Goal: Entertainment & Leisure: Consume media (video, audio)

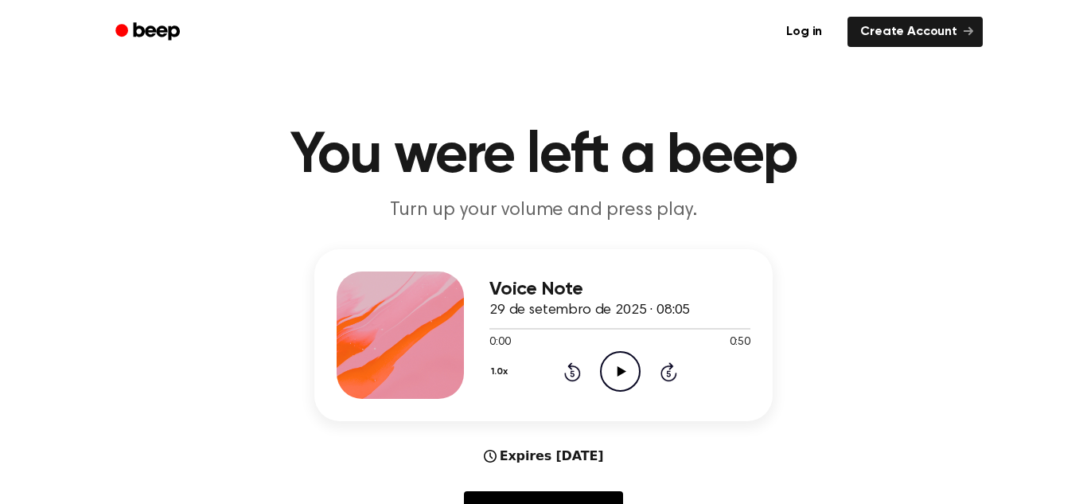
click at [614, 382] on icon "Play Audio" at bounding box center [620, 371] width 41 height 41
click at [500, 333] on div at bounding box center [619, 327] width 261 height 13
click at [621, 369] on icon at bounding box center [620, 371] width 7 height 10
click at [621, 369] on icon at bounding box center [621, 371] width 9 height 10
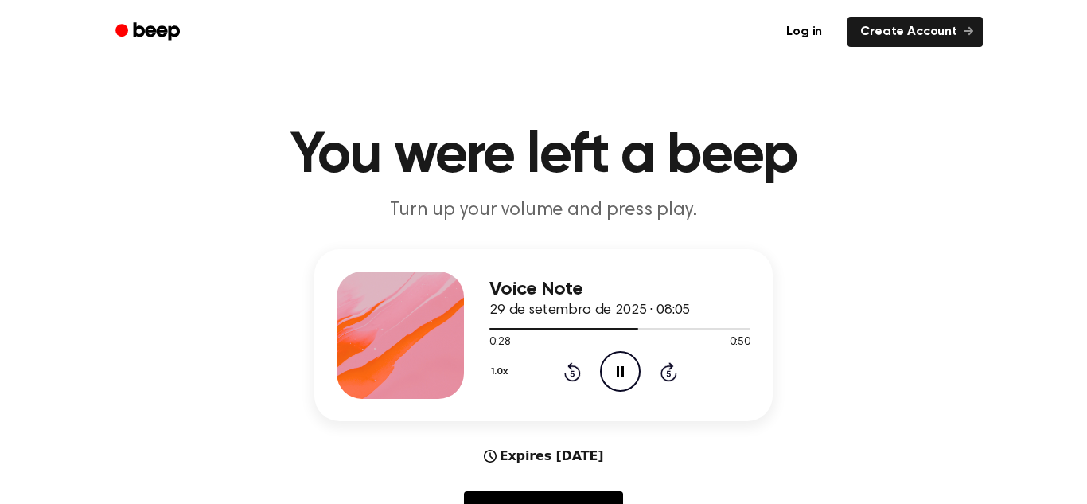
click at [522, 324] on div "Voice Note 29 de setembro de 2025 · 08:05 0:28 0:50 Your browser does not suppo…" at bounding box center [619, 334] width 261 height 127
click at [520, 328] on div at bounding box center [567, 329] width 156 height 2
click at [496, 329] on div at bounding box center [511, 329] width 45 height 2
click at [489, 328] on div at bounding box center [509, 329] width 41 height 2
click at [527, 330] on div at bounding box center [619, 327] width 261 height 13
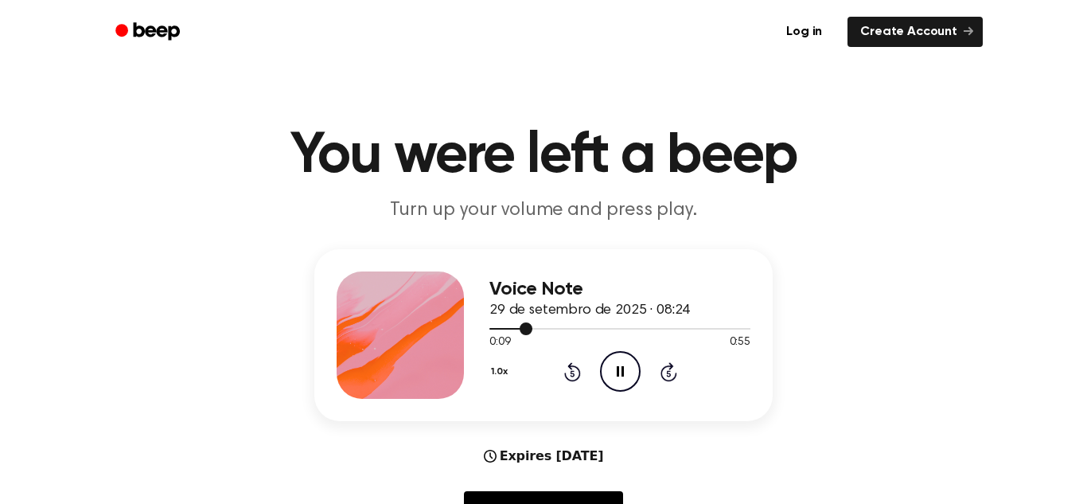
drag, startPoint x: 524, startPoint y: 329, endPoint x: 739, endPoint y: 322, distance: 215.7
click at [739, 322] on div at bounding box center [619, 327] width 261 height 13
click at [710, 334] on div at bounding box center [619, 327] width 261 height 13
click at [609, 329] on div at bounding box center [602, 329] width 227 height 2
click at [609, 371] on icon "Play Audio" at bounding box center [620, 371] width 41 height 41
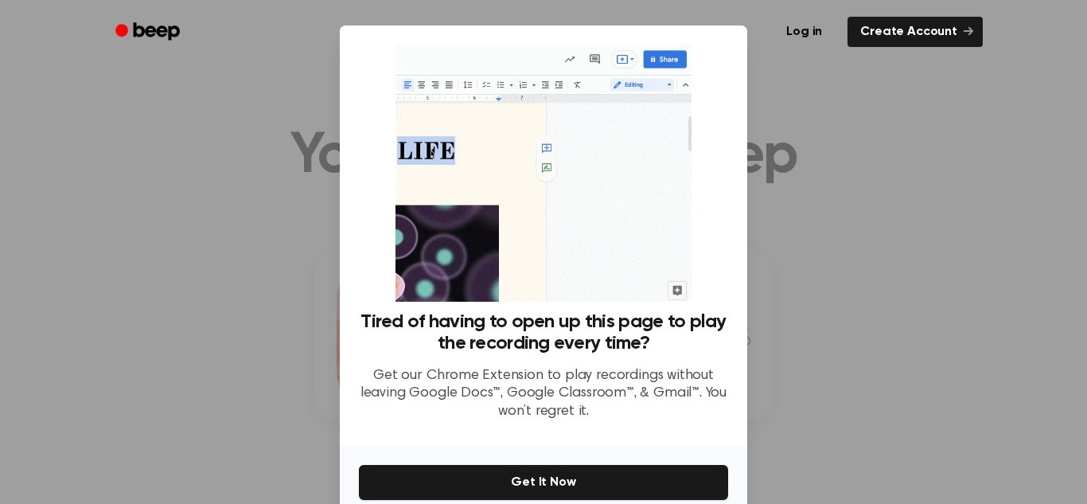
click at [827, 329] on div at bounding box center [543, 252] width 1087 height 504
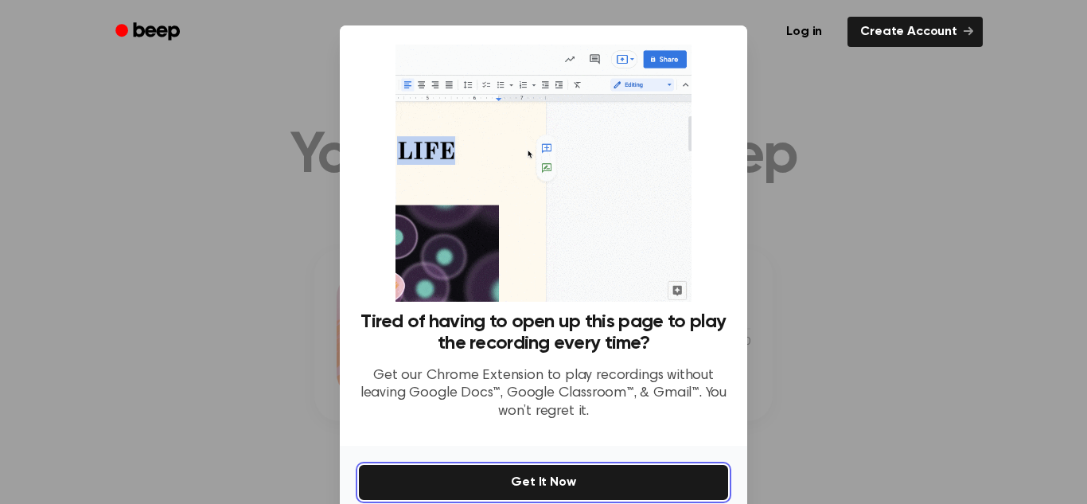
click at [623, 486] on button "Get It Now" at bounding box center [543, 482] width 369 height 35
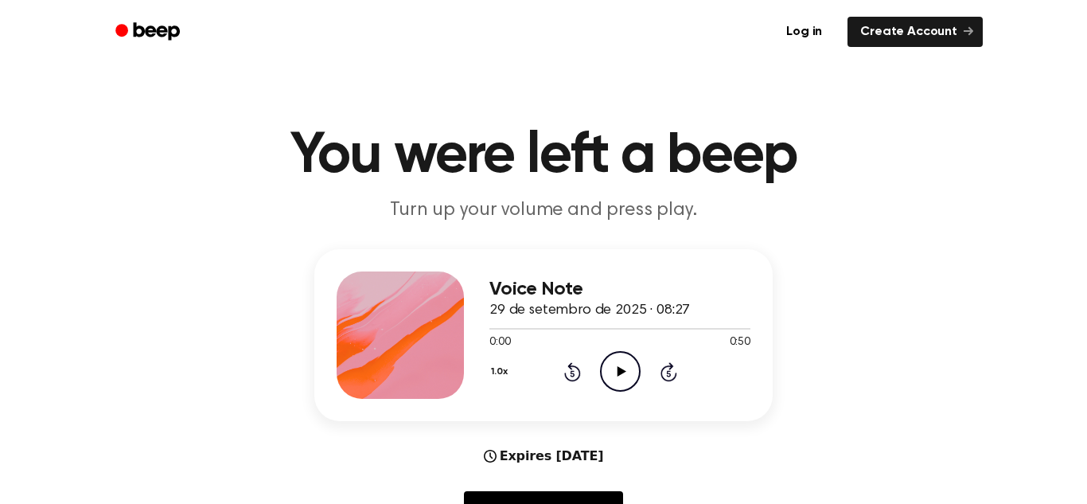
click at [605, 383] on icon "Play Audio" at bounding box center [620, 371] width 41 height 41
click at [625, 383] on icon "Pause Audio" at bounding box center [620, 371] width 41 height 41
